Goal: Navigation & Orientation: Go to known website

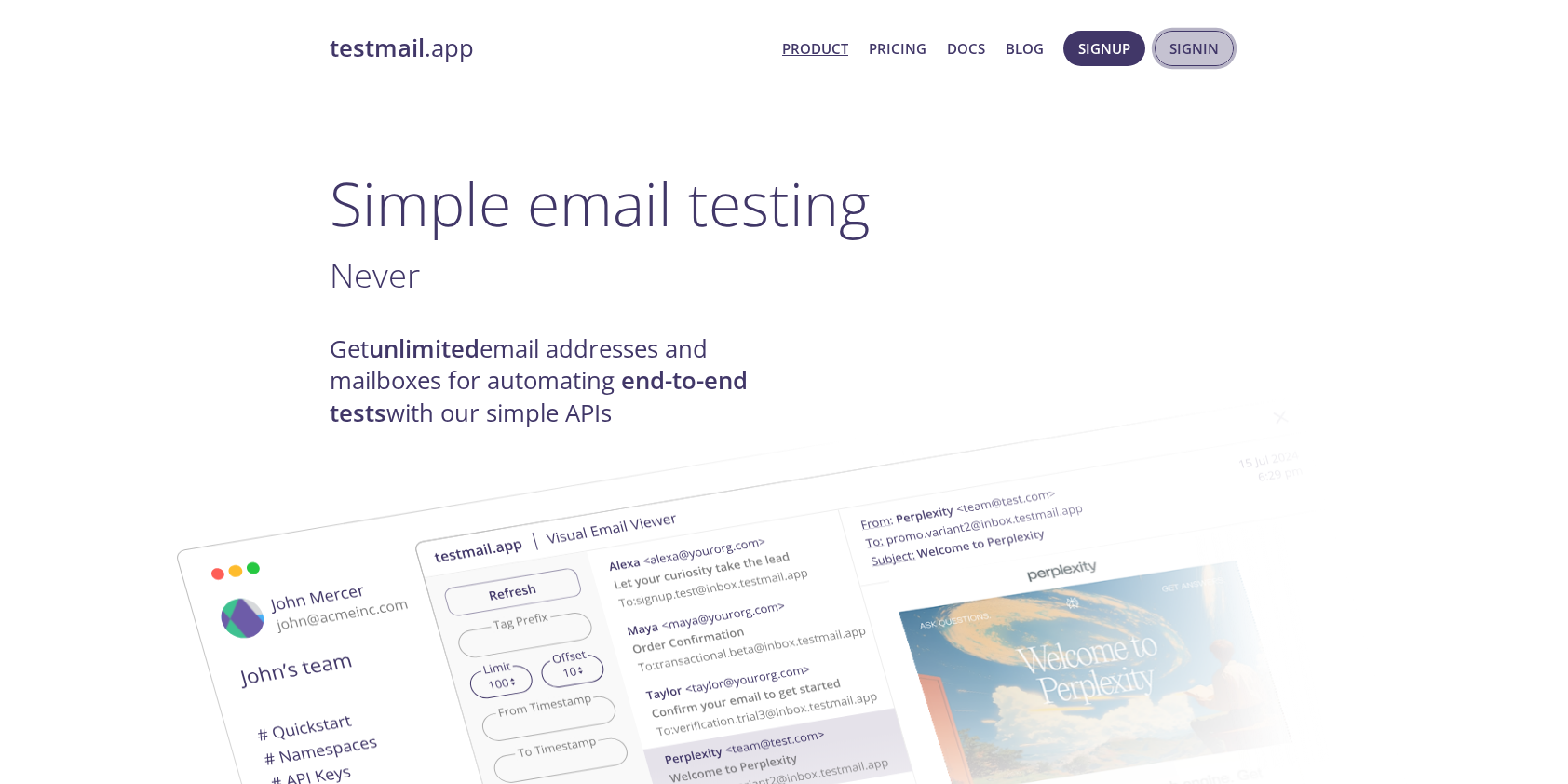
click at [1168, 42] on button "Signin" at bounding box center [1194, 49] width 79 height 36
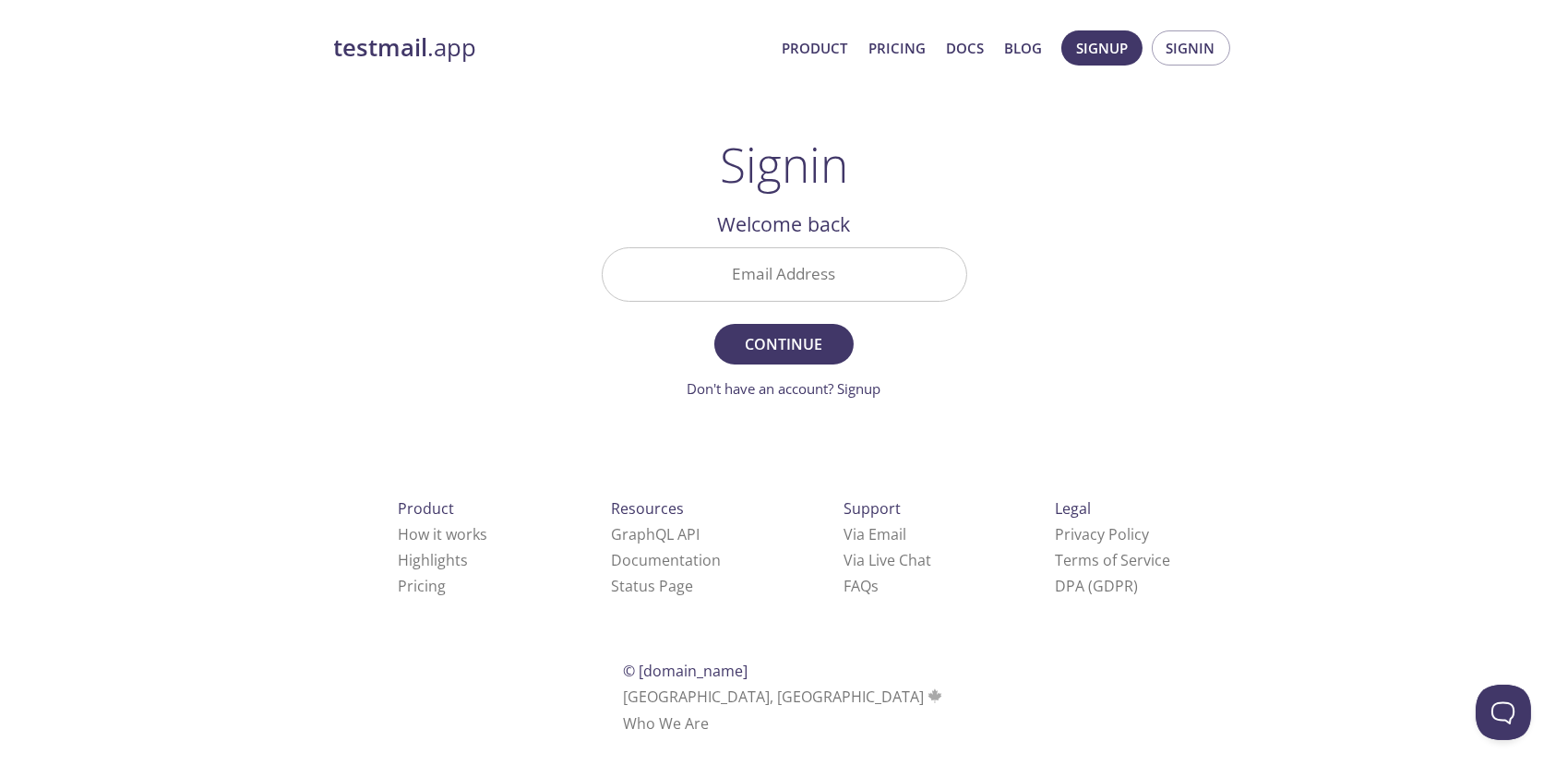
click at [914, 294] on input "Email Address" at bounding box center [784, 274] width 363 height 53
click at [1312, 379] on div "testmail .app Product Pricing Docs Blog Signup Signin Signin Welcome back Email…" at bounding box center [784, 403] width 1568 height 770
click at [962, 263] on input "Email Address" at bounding box center [784, 274] width 363 height 53
click at [431, 47] on link "testmail .app" at bounding box center [550, 48] width 434 height 32
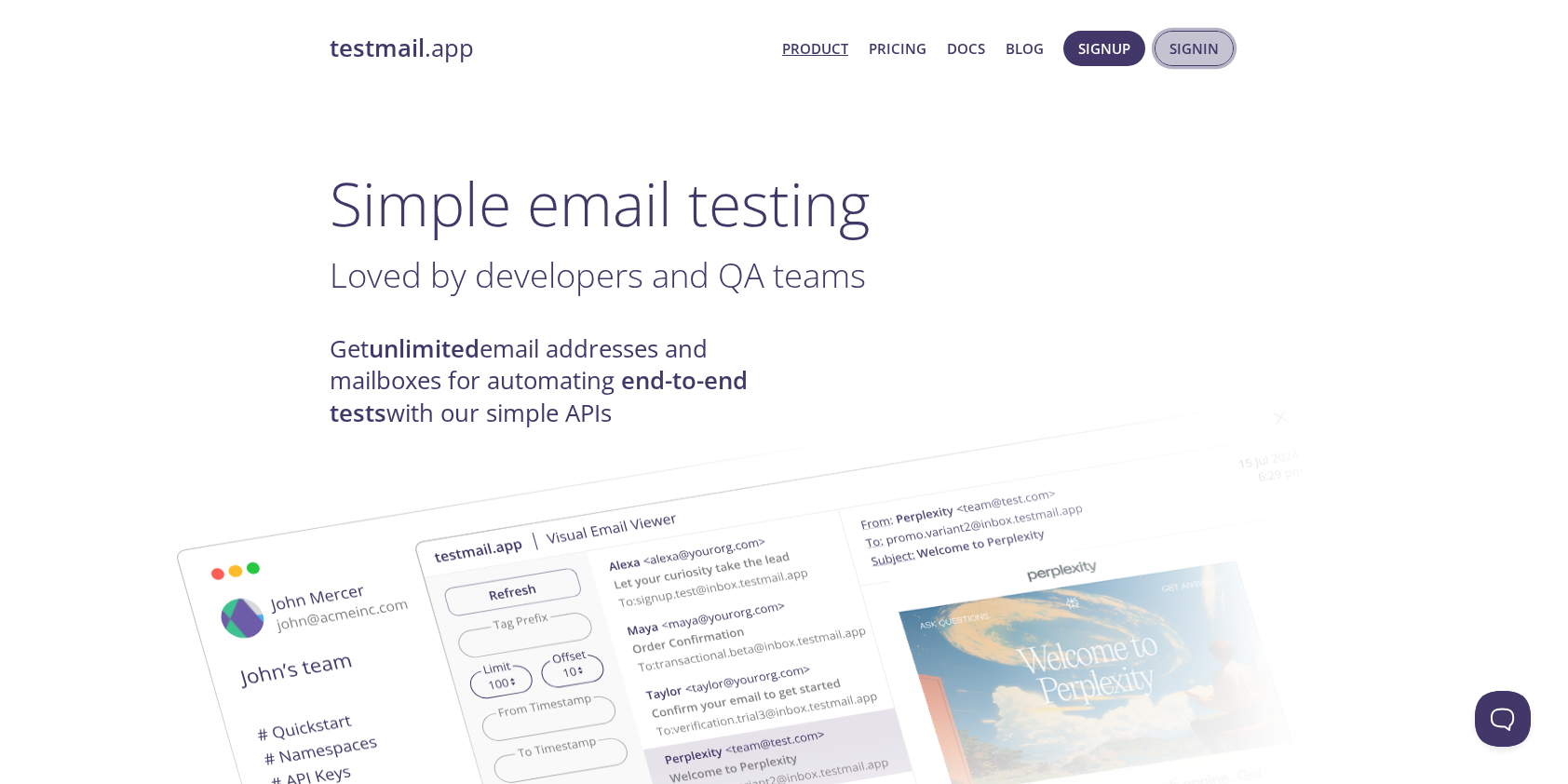
click at [1191, 53] on span "Signin" at bounding box center [1194, 49] width 50 height 24
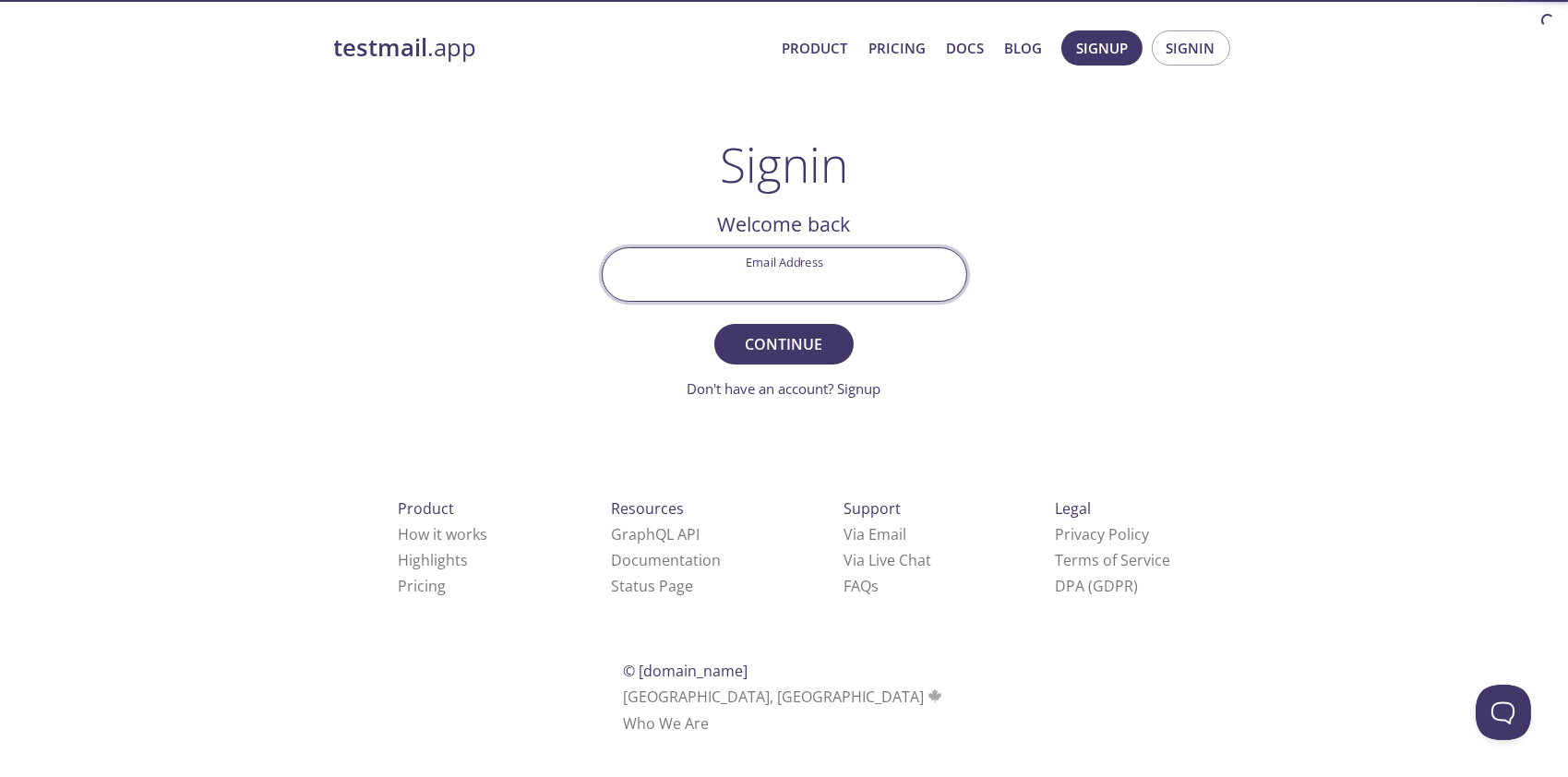
click at [758, 279] on input "Email Address" at bounding box center [784, 274] width 363 height 53
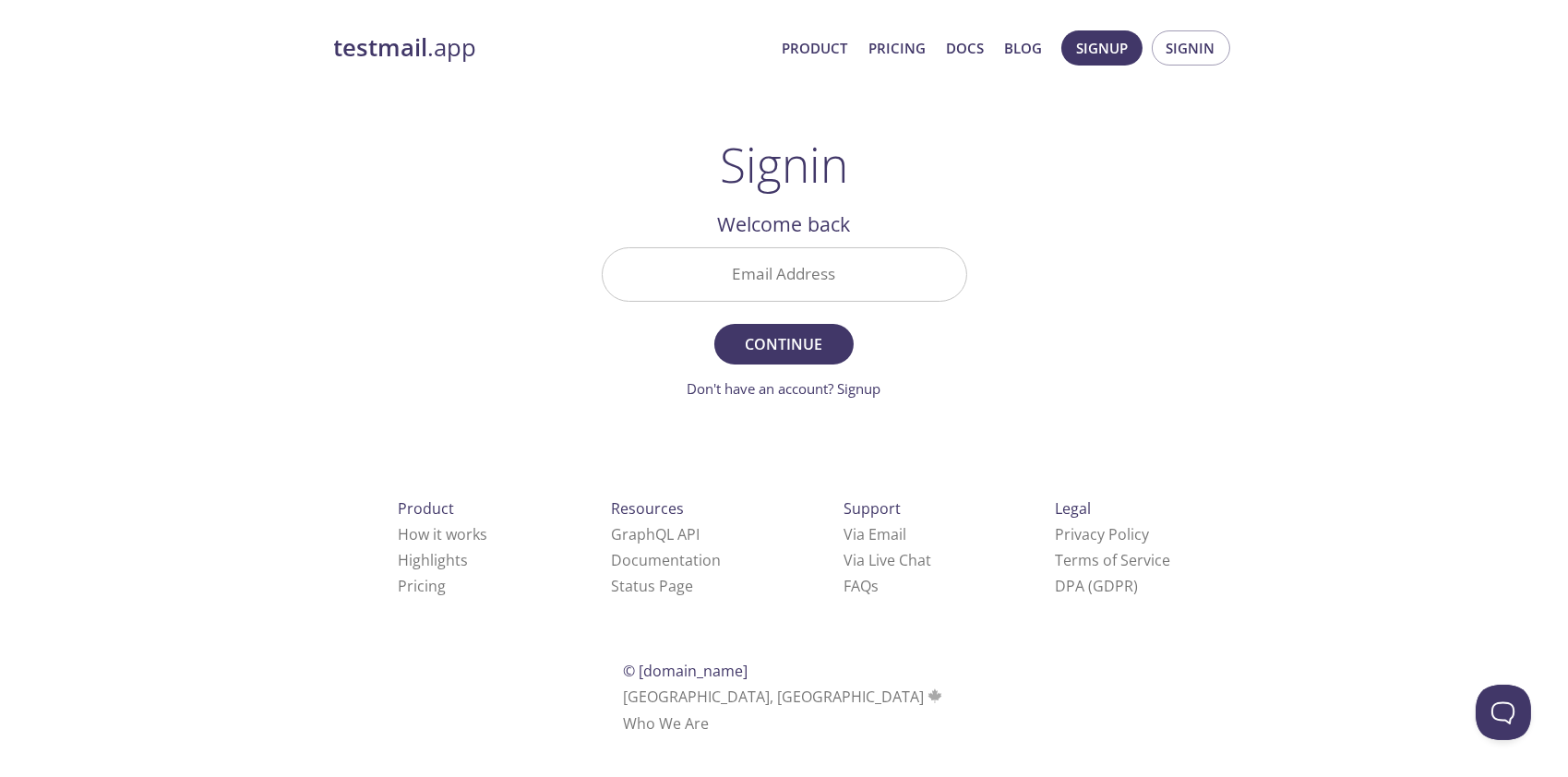
click at [431, 51] on link "testmail .app" at bounding box center [550, 48] width 434 height 32
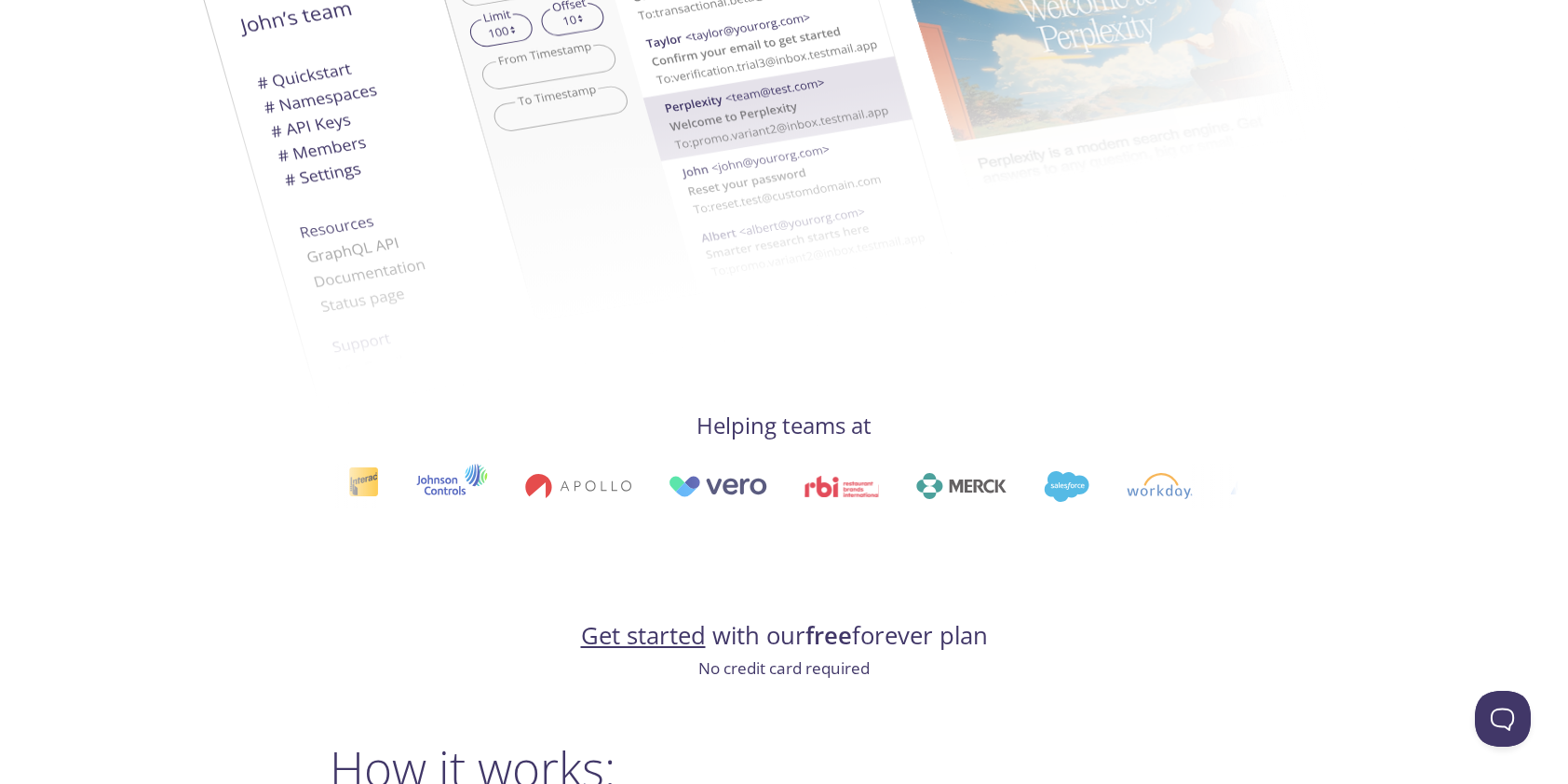
scroll to position [559, 0]
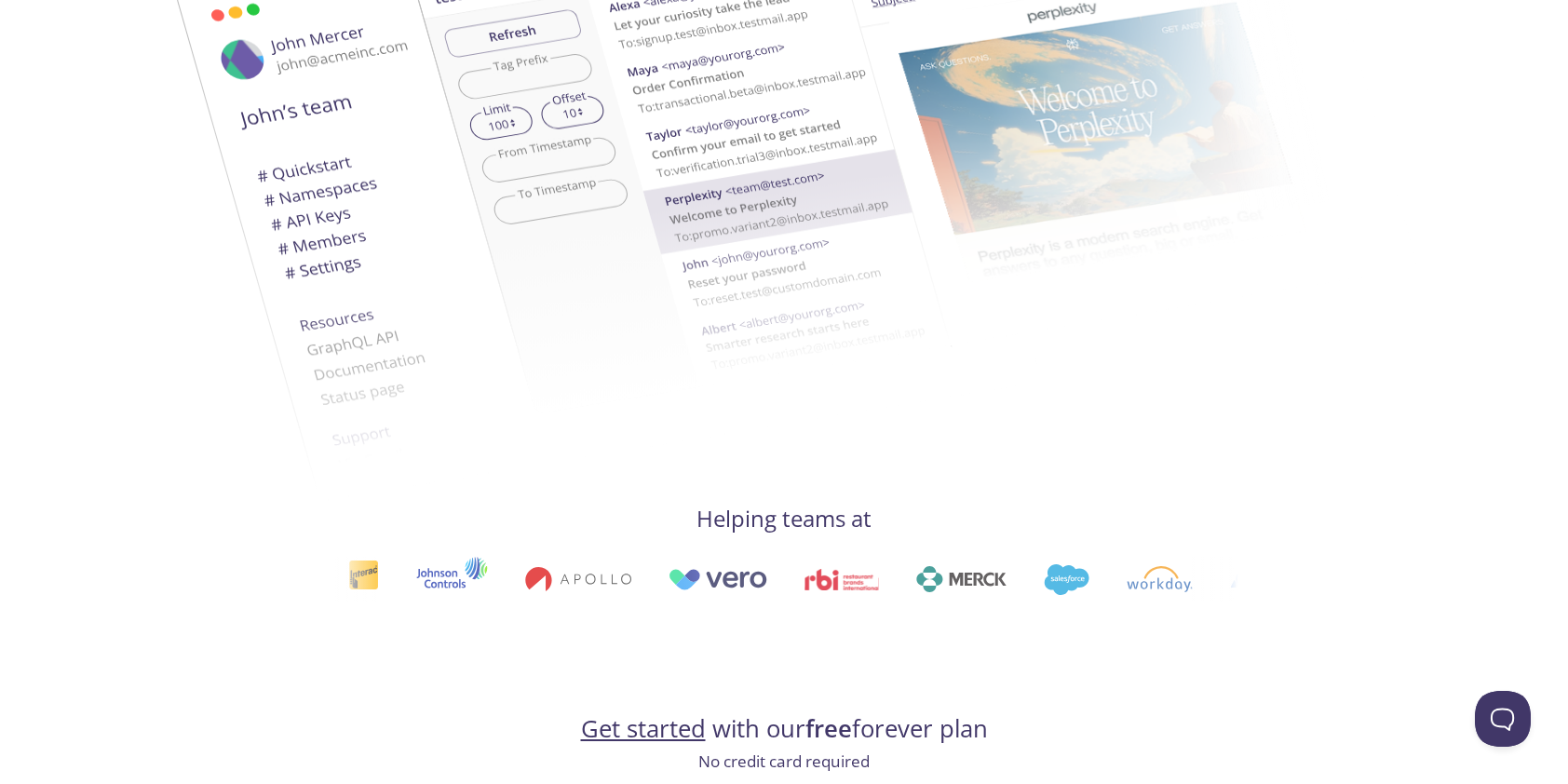
click at [827, 360] on img at bounding box center [916, 127] width 1005 height 630
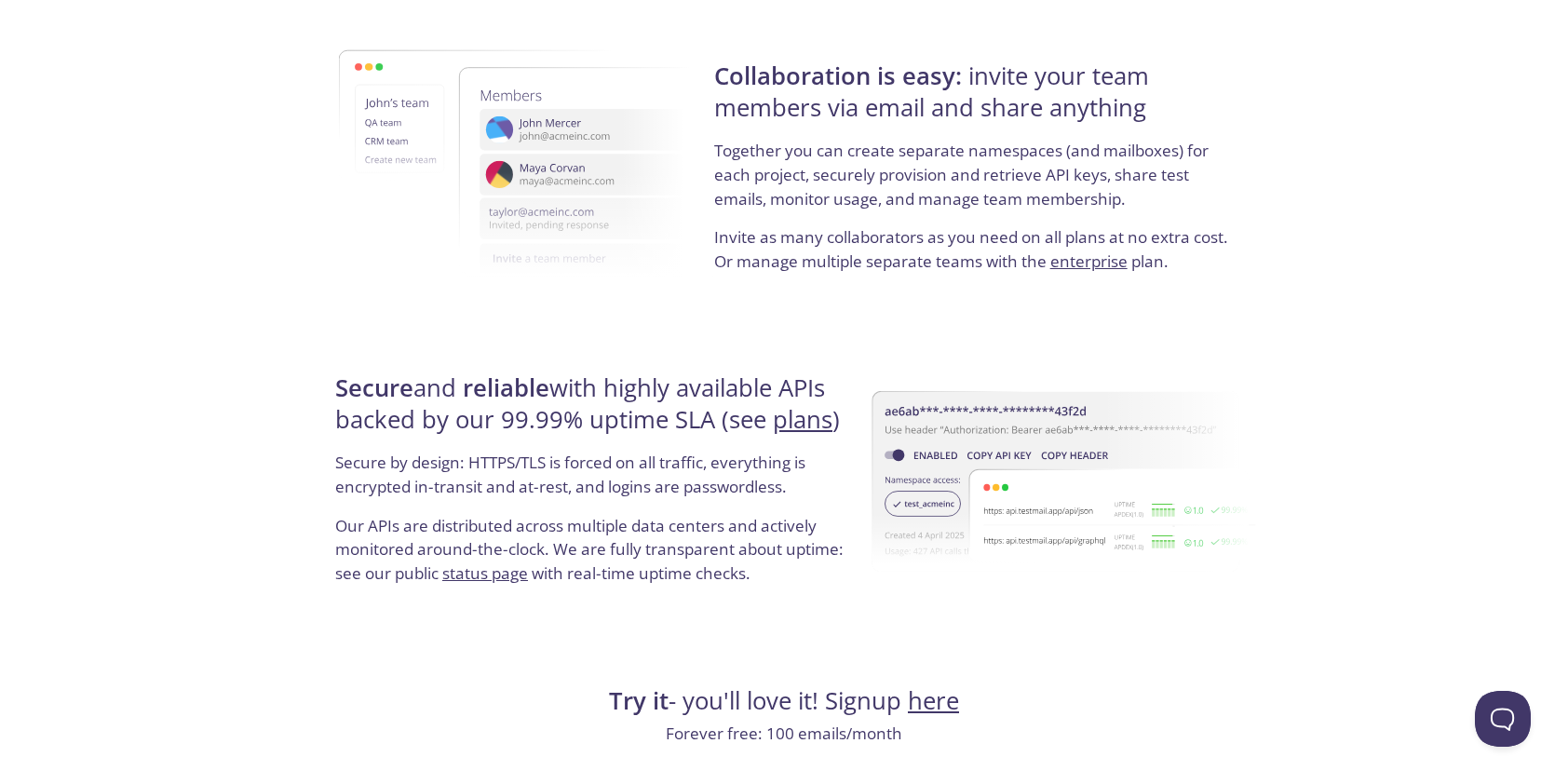
scroll to position [3473, 0]
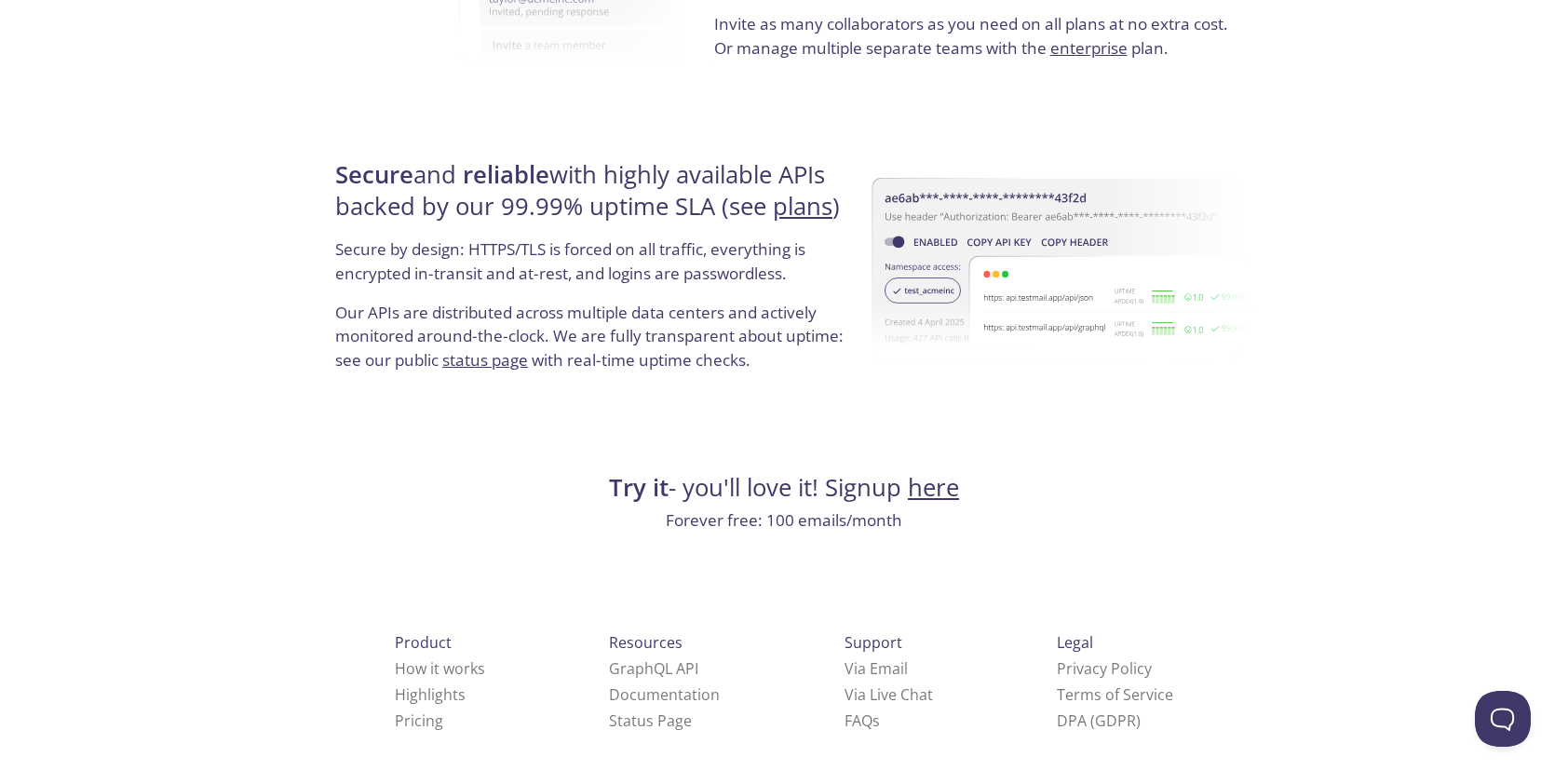
click at [946, 490] on link "here" at bounding box center [933, 487] width 52 height 33
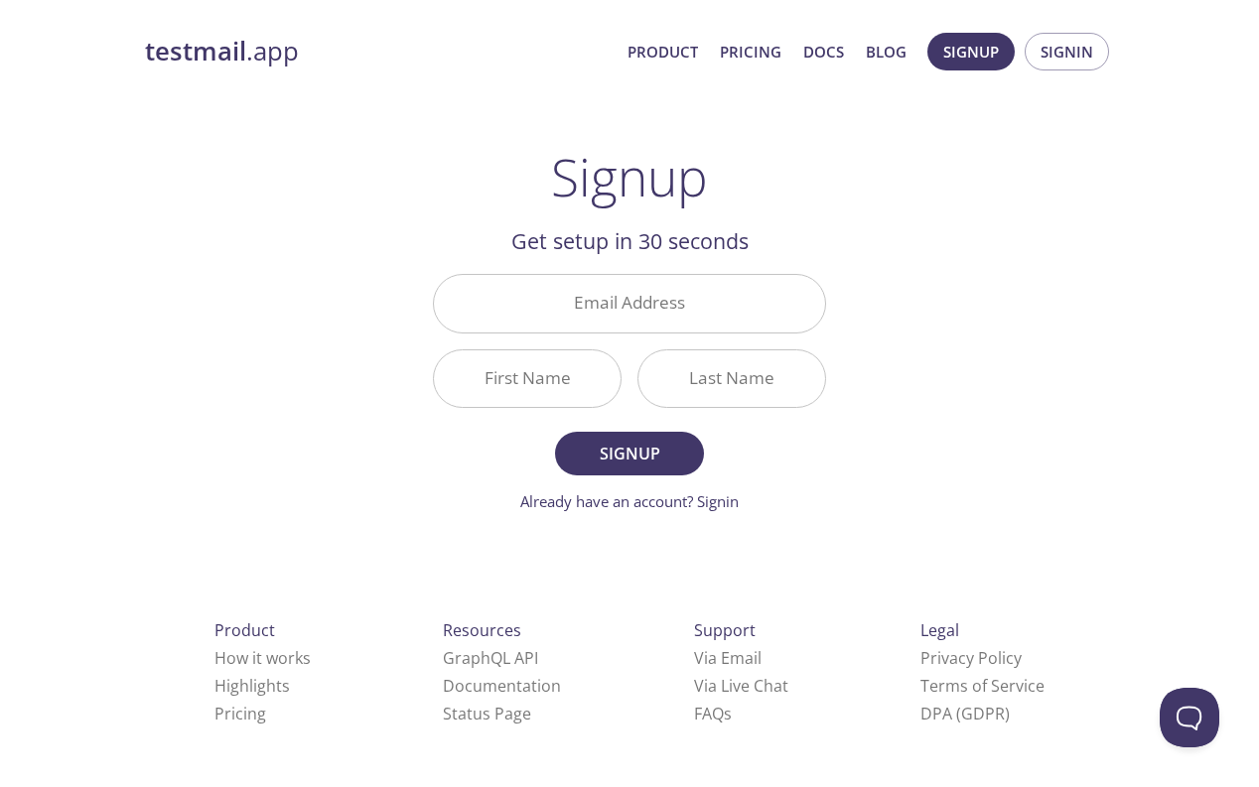
click at [899, 160] on div "testmail .app Product Pricing Docs Blog Signup Signin Signup Get setup in 30 se…" at bounding box center [629, 475] width 1017 height 911
click at [184, 30] on div "testmail .app Product Pricing Docs Blog Signup Signin" at bounding box center [629, 52] width 969 height 64
click at [199, 44] on strong "testmail" at bounding box center [195, 51] width 101 height 35
